Goal: Book appointment/travel/reservation

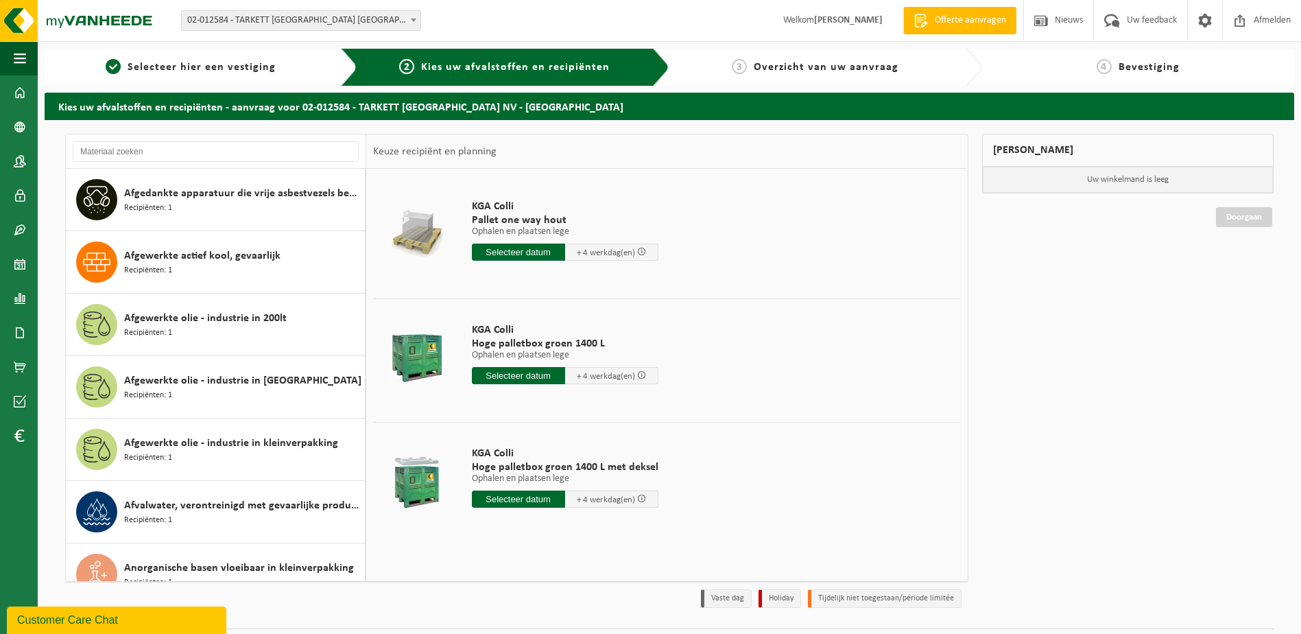
scroll to position [874, 0]
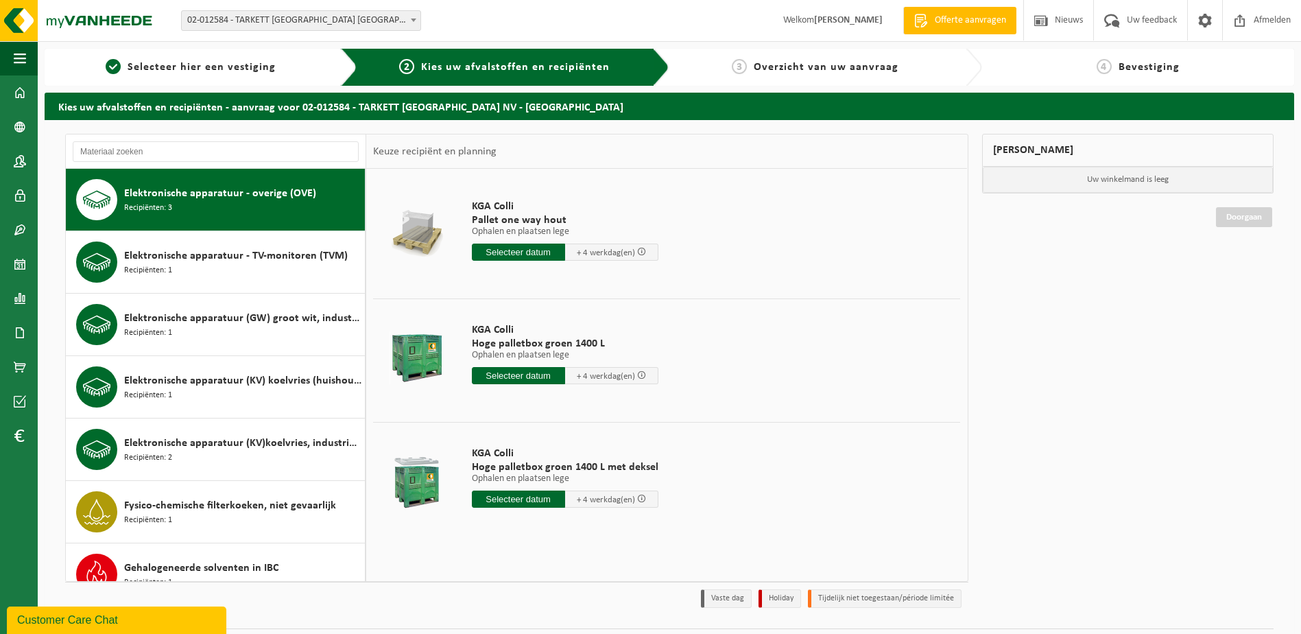
click at [191, 197] on span "Elektronische apparatuur - overige (OVE)" at bounding box center [220, 193] width 192 height 16
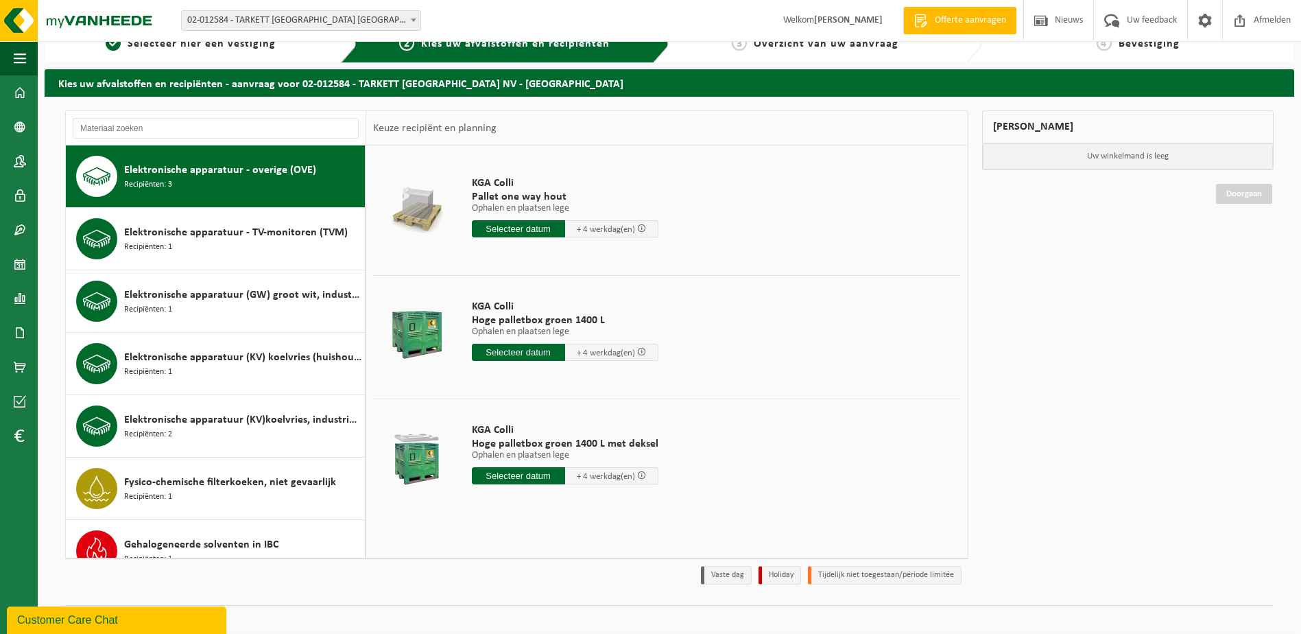
scroll to position [36, 0]
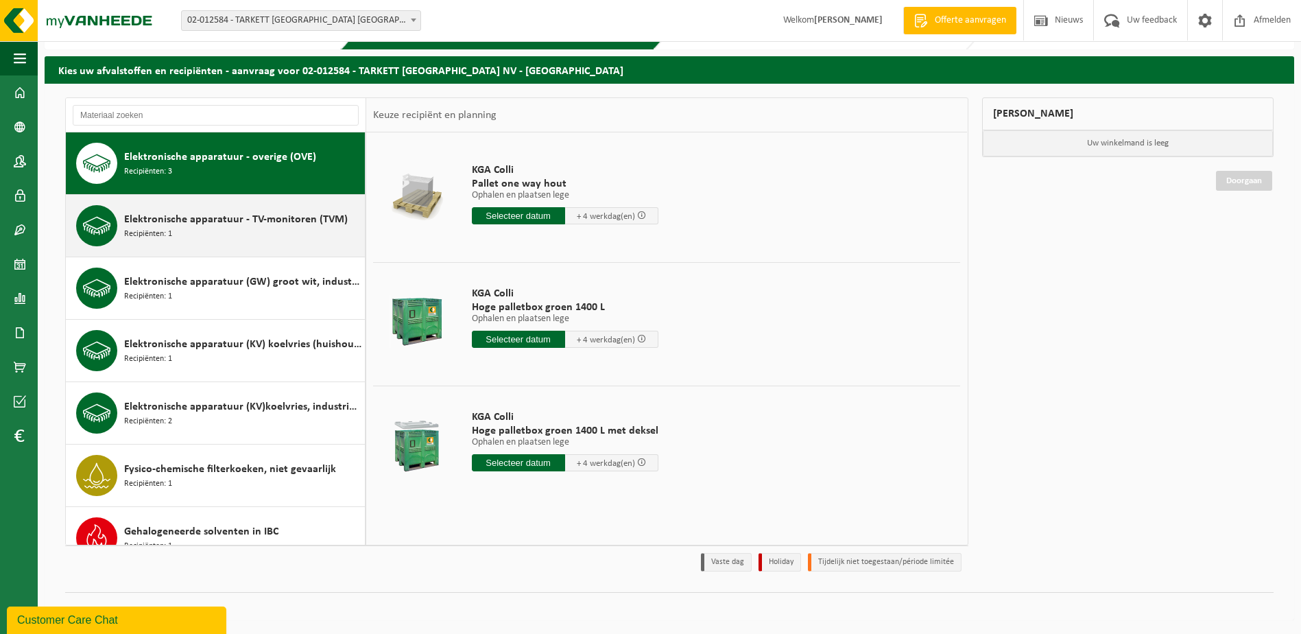
click at [226, 225] on span "Elektronische apparatuur - TV-monitoren (TVM)" at bounding box center [236, 219] width 224 height 16
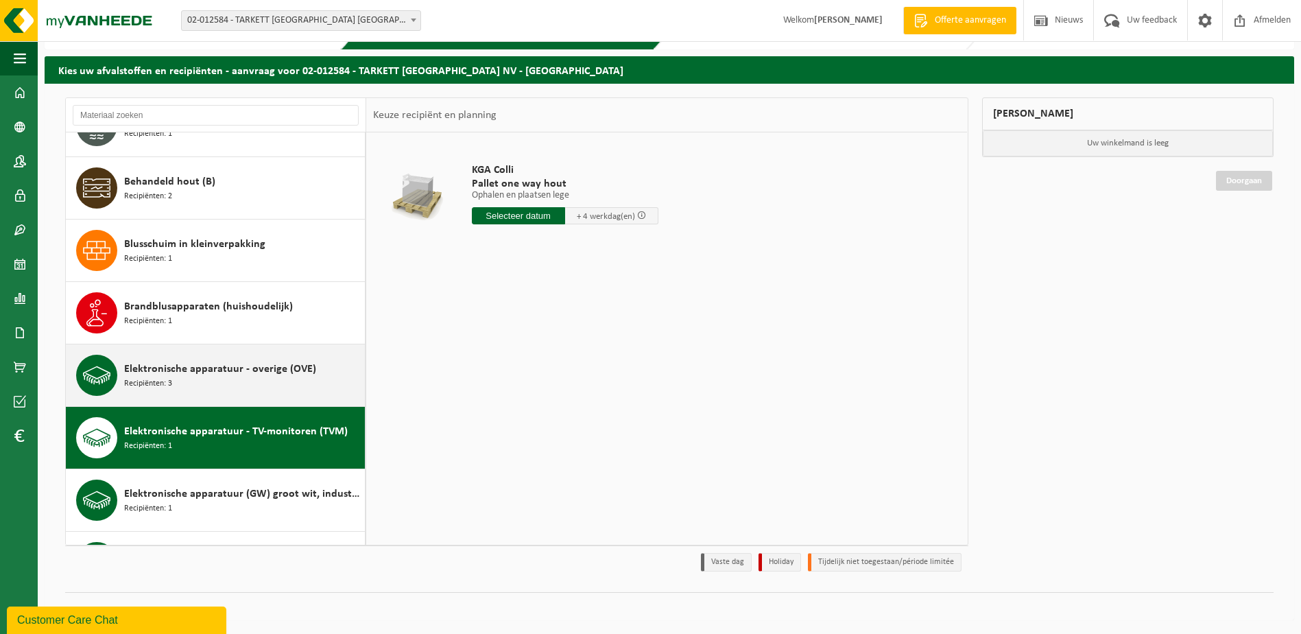
click at [238, 374] on span "Elektronische apparatuur - overige (OVE)" at bounding box center [220, 369] width 192 height 16
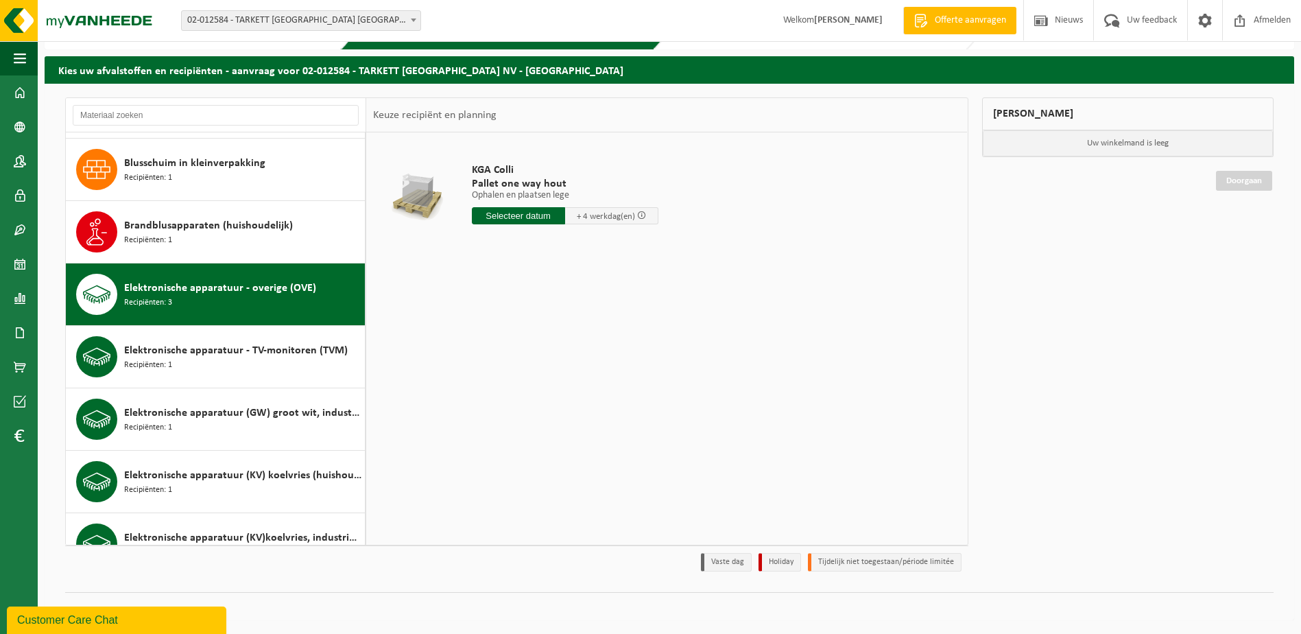
scroll to position [874, 0]
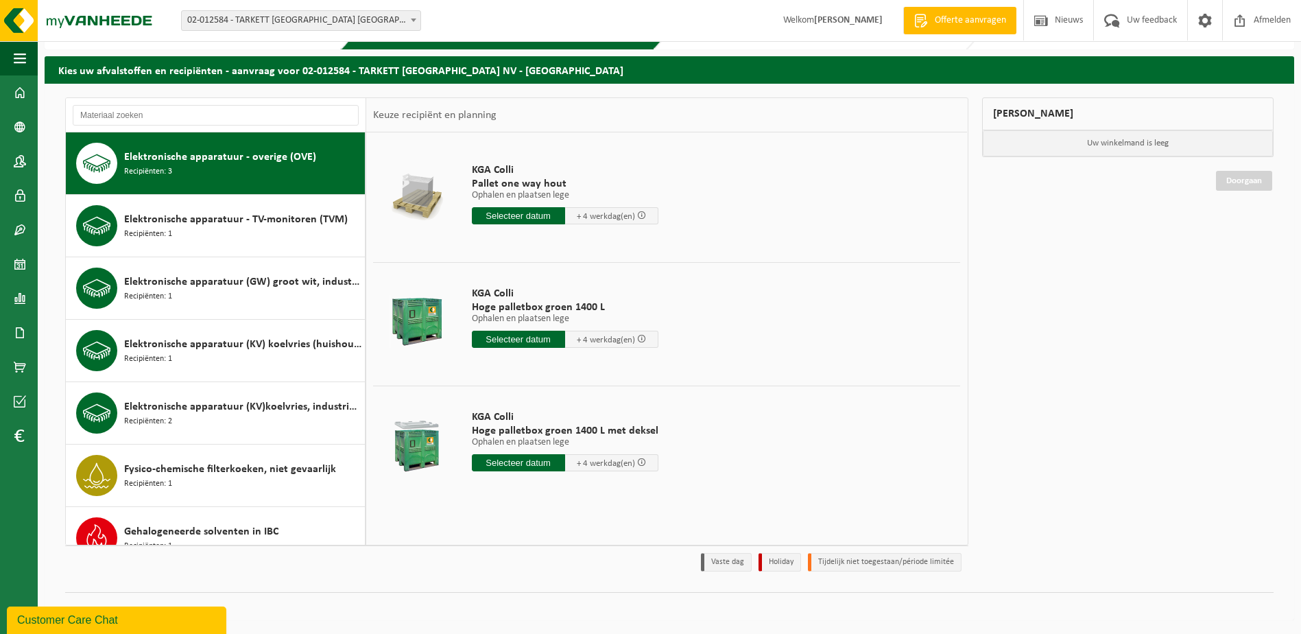
click at [501, 457] on input "text" at bounding box center [518, 462] width 93 height 17
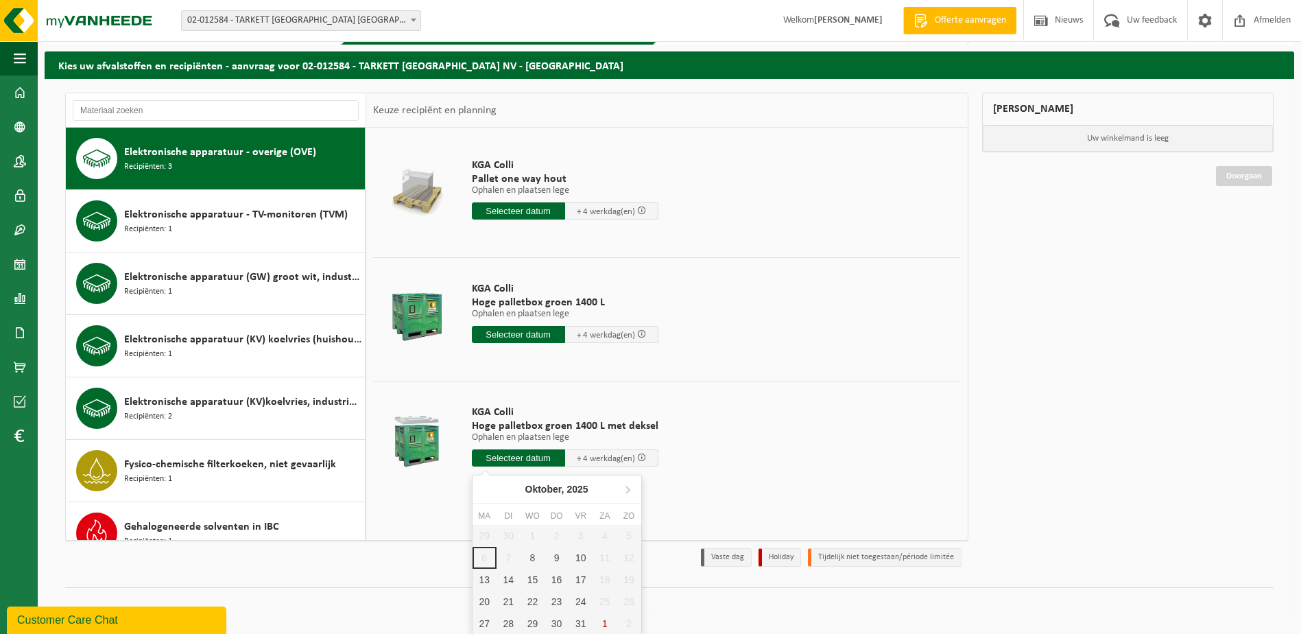
scroll to position [43, 0]
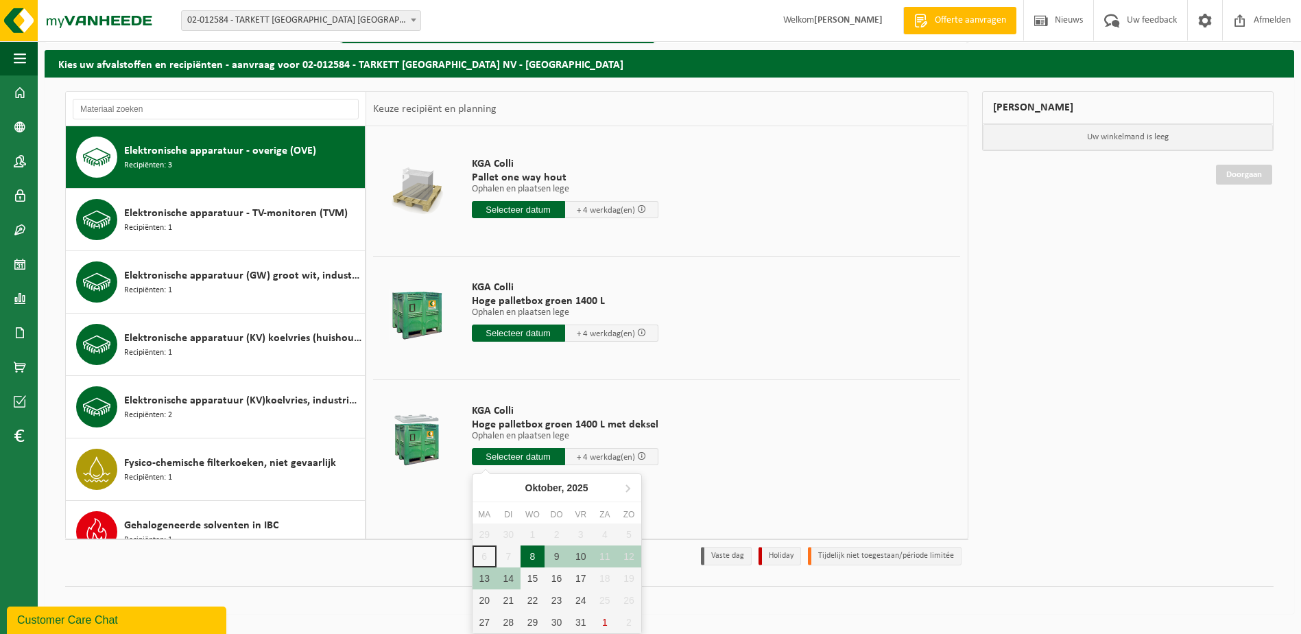
click at [522, 549] on div "8" at bounding box center [532, 556] width 24 height 22
type input "Van 2025-10-08"
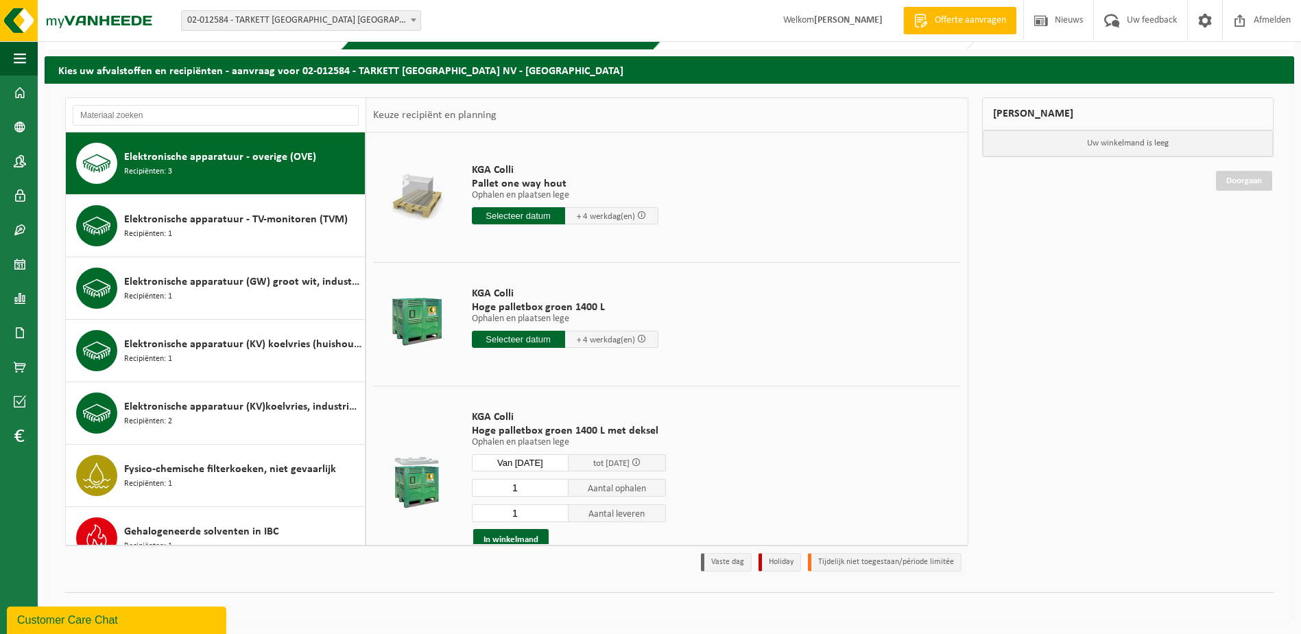
scroll to position [72, 0]
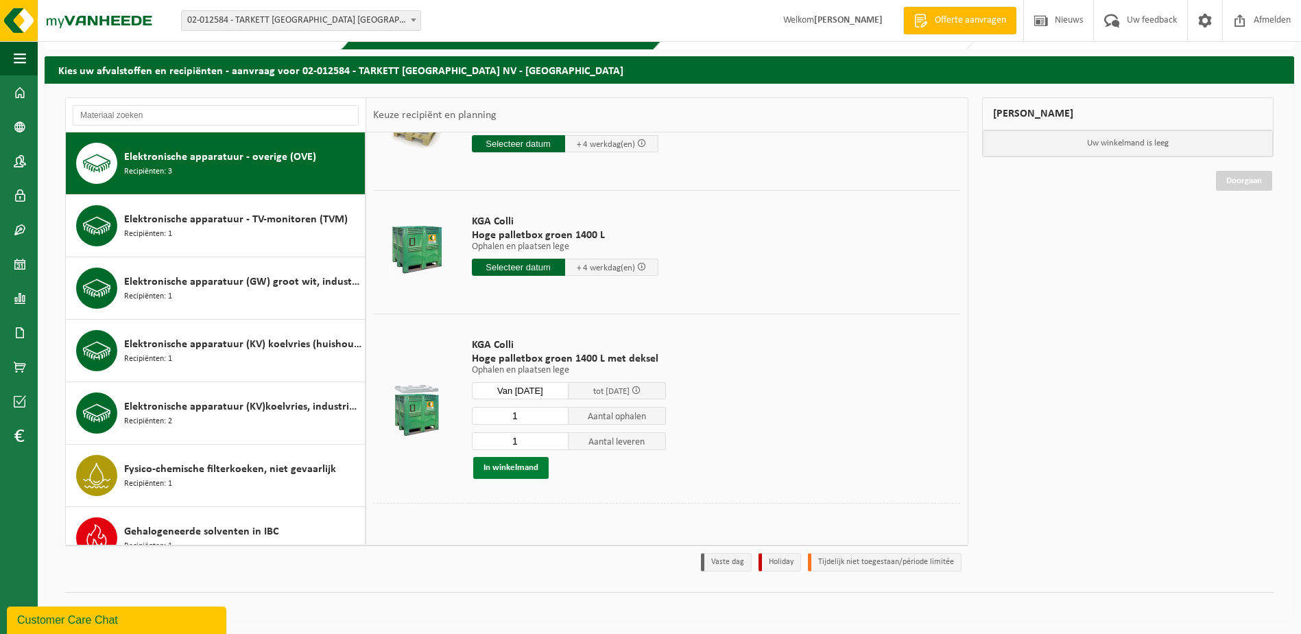
click at [516, 470] on button "In winkelmand" at bounding box center [510, 468] width 75 height 22
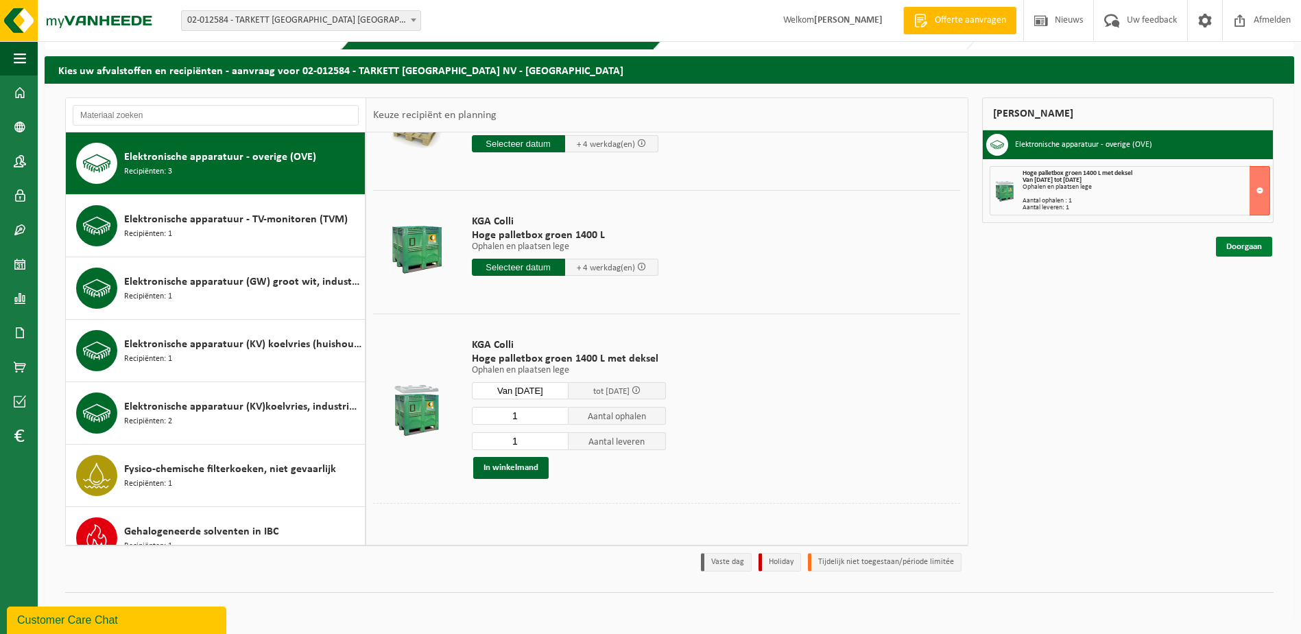
click at [1247, 243] on link "Doorgaan" at bounding box center [1244, 247] width 56 height 20
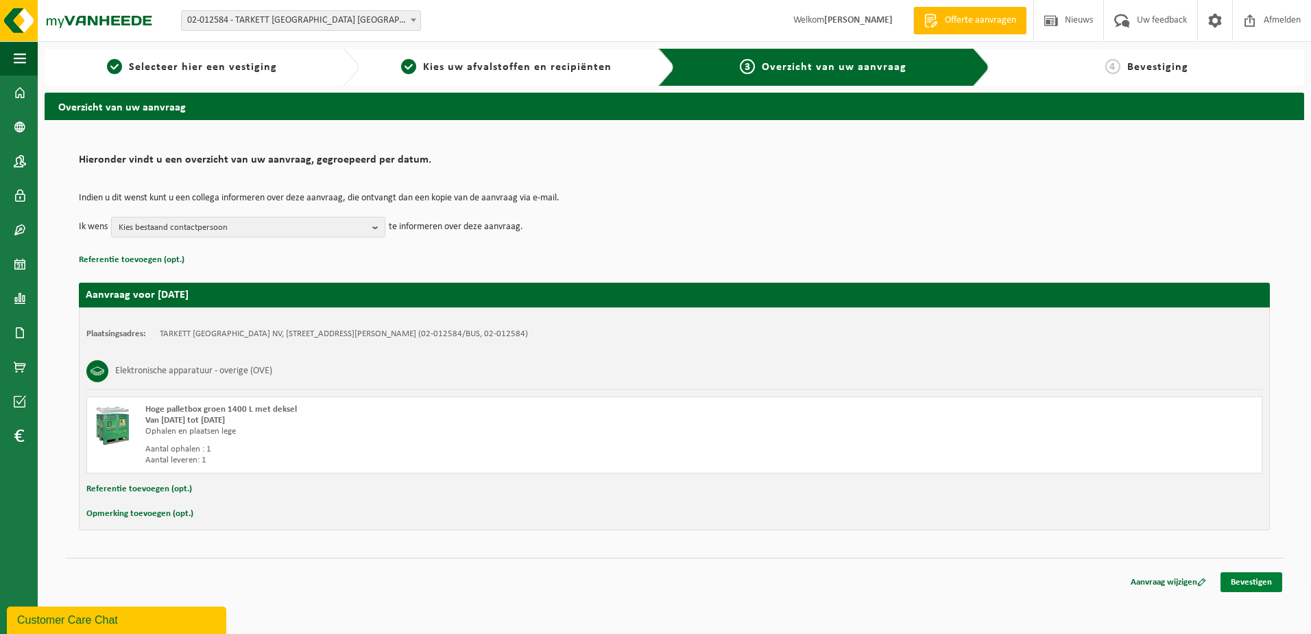
click at [1262, 586] on link "Bevestigen" at bounding box center [1251, 582] width 62 height 20
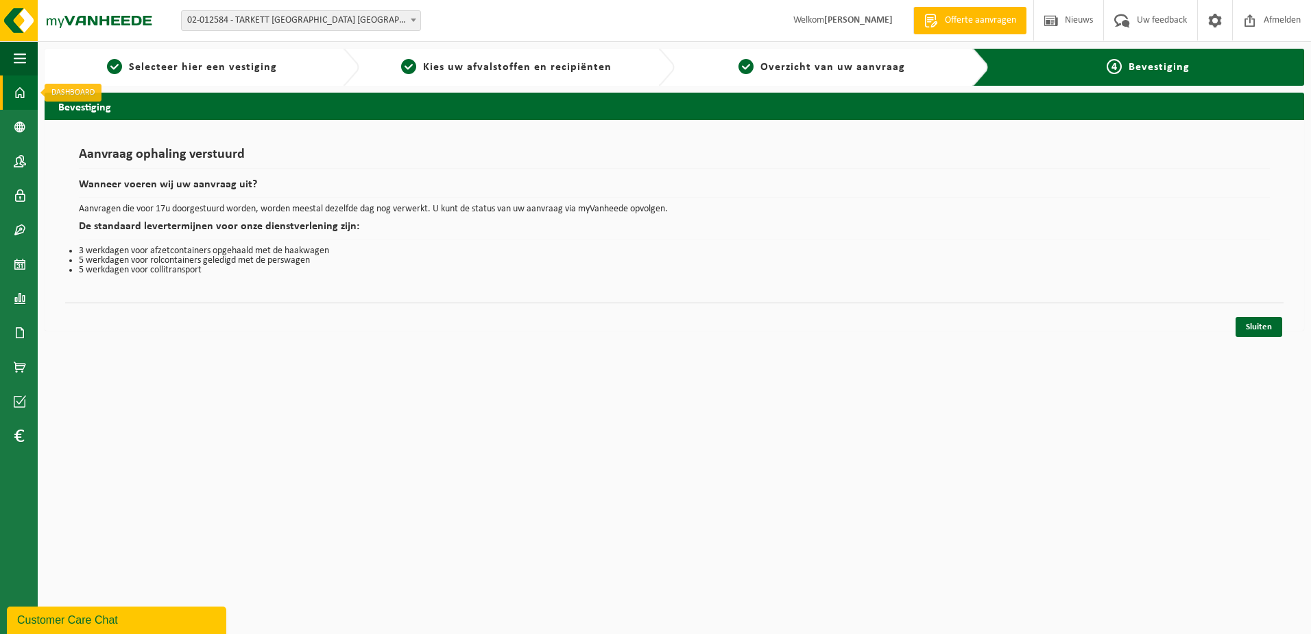
click at [16, 87] on span at bounding box center [20, 92] width 12 height 34
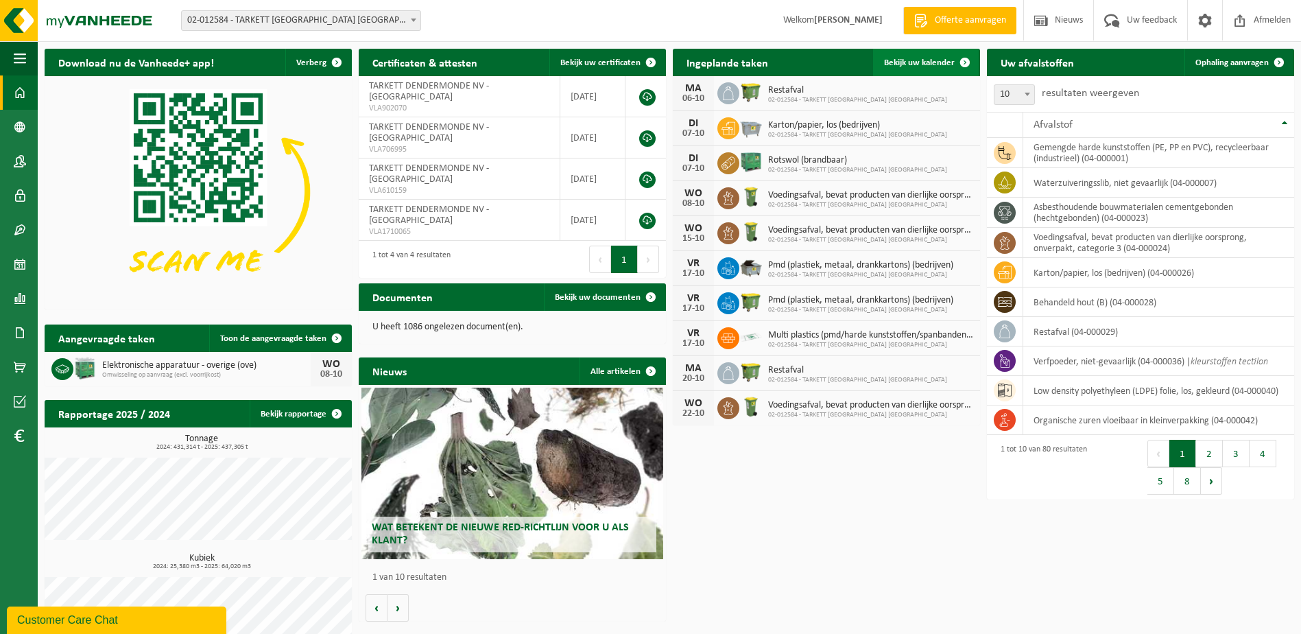
click at [911, 60] on span "Bekijk uw kalender" at bounding box center [919, 62] width 71 height 9
